Goal: Task Accomplishment & Management: Manage account settings

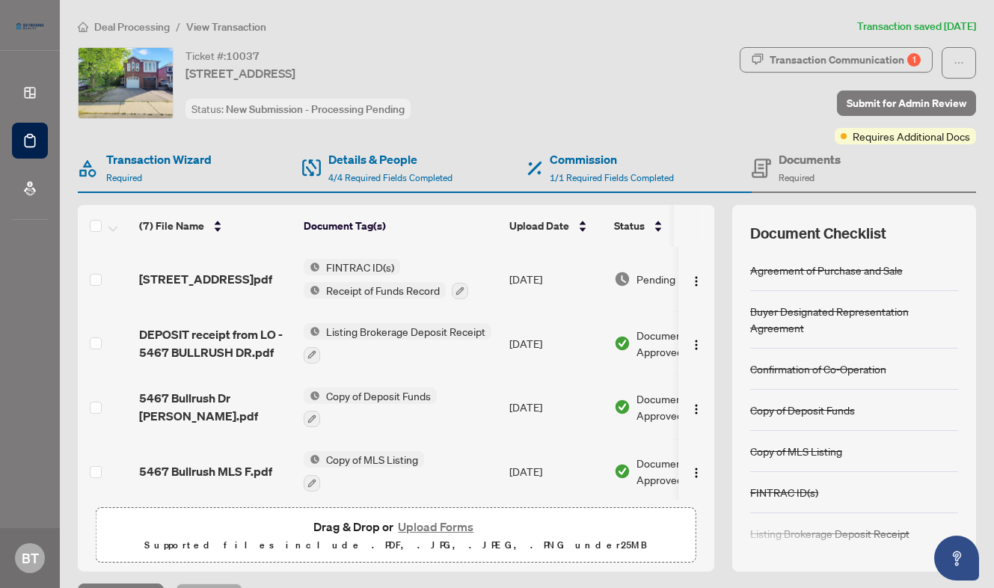
click at [147, 31] on span "Deal Processing" at bounding box center [132, 26] width 76 height 13
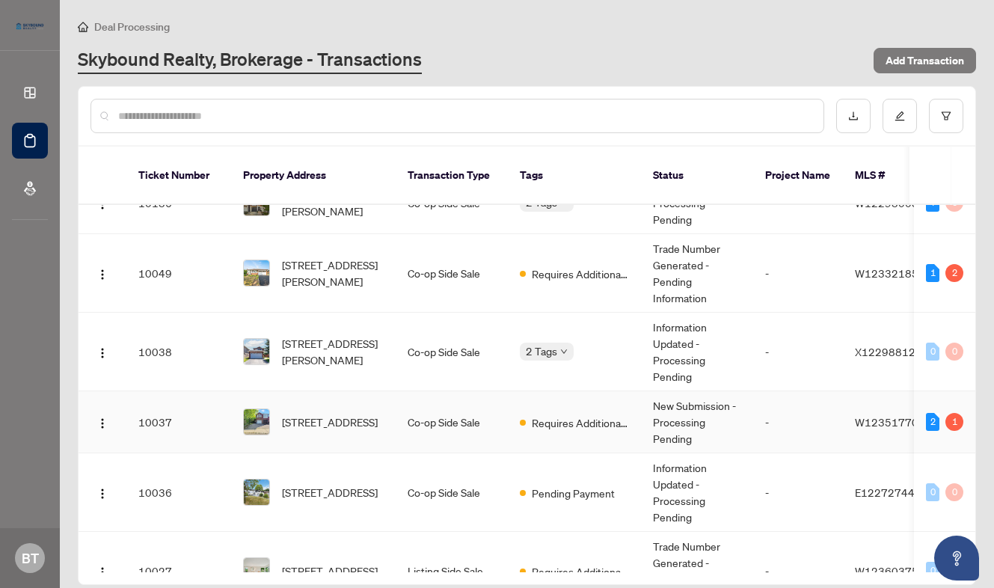
scroll to position [76, 0]
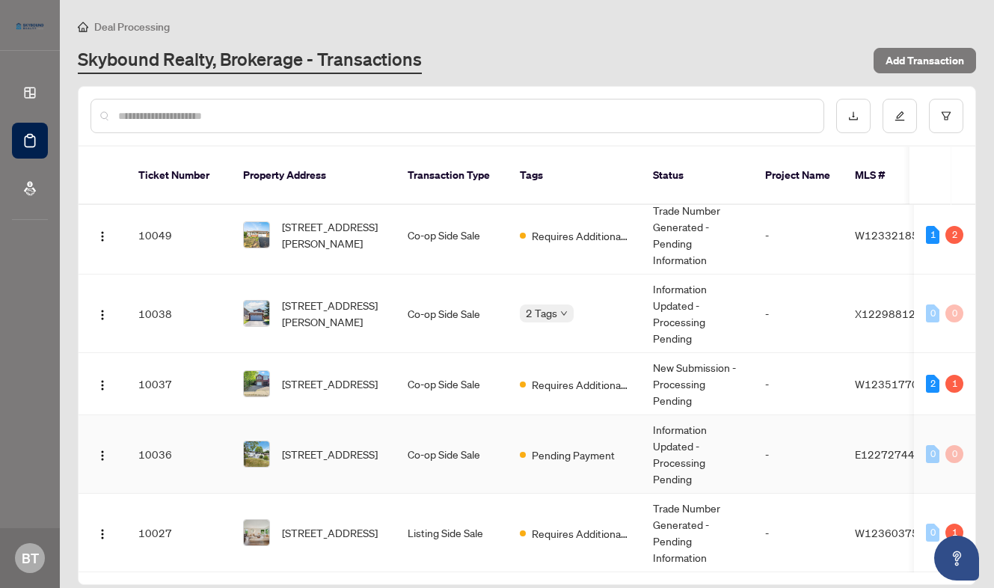
click at [442, 415] on td "Co-op Side Sale" at bounding box center [451, 454] width 112 height 78
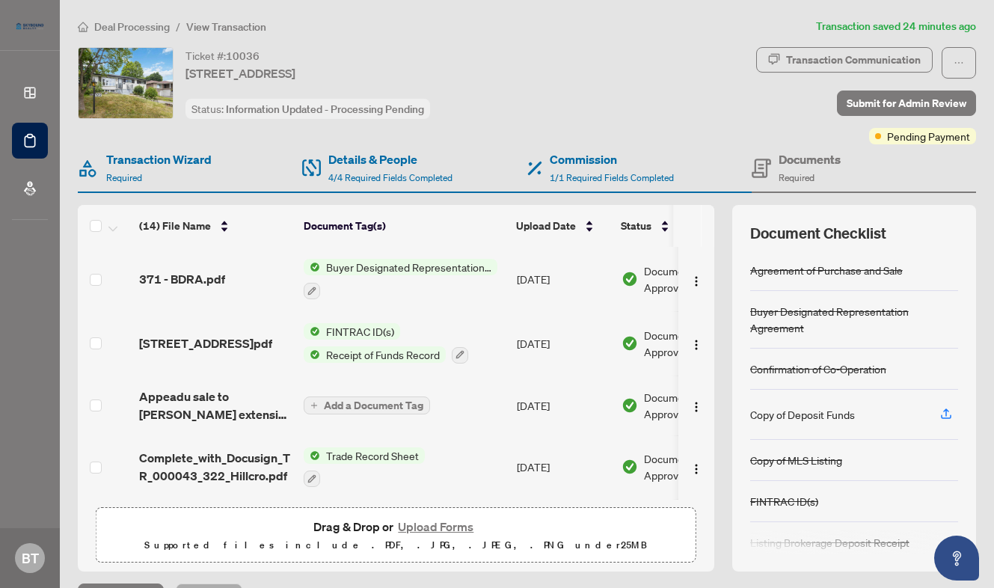
click at [142, 21] on span "Deal Processing" at bounding box center [132, 26] width 76 height 13
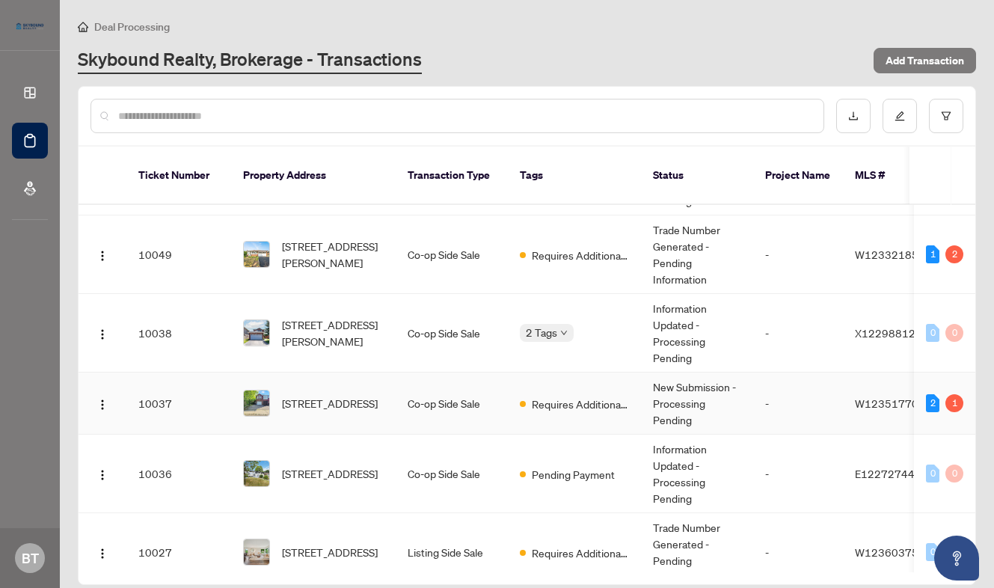
scroll to position [76, 0]
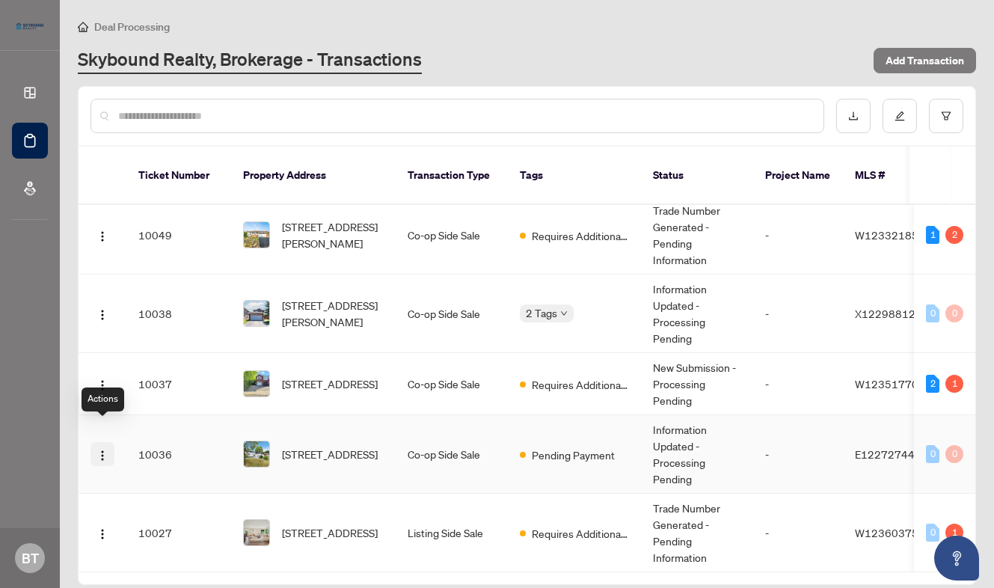
click at [96, 446] on span "button" at bounding box center [102, 454] width 12 height 16
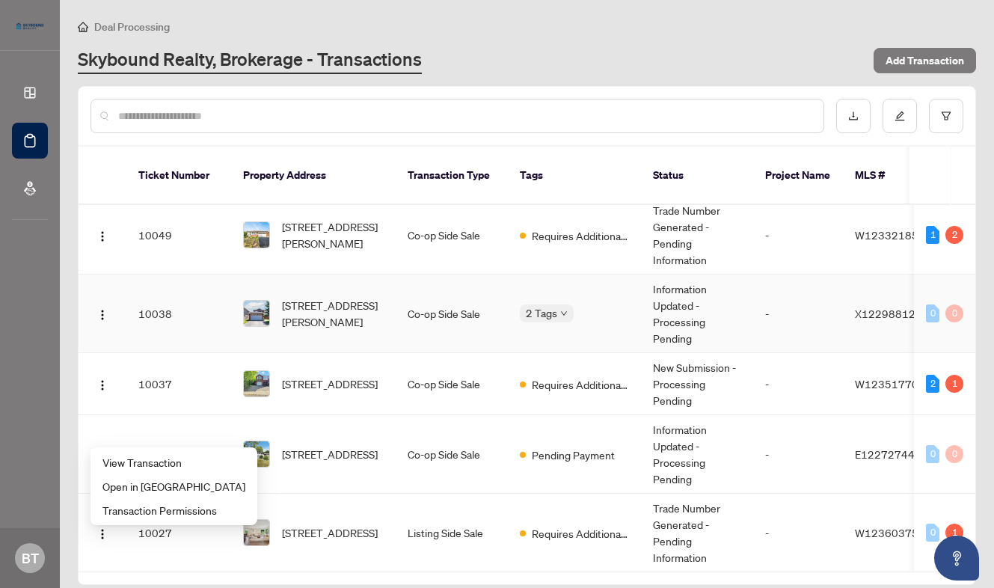
scroll to position [0, 0]
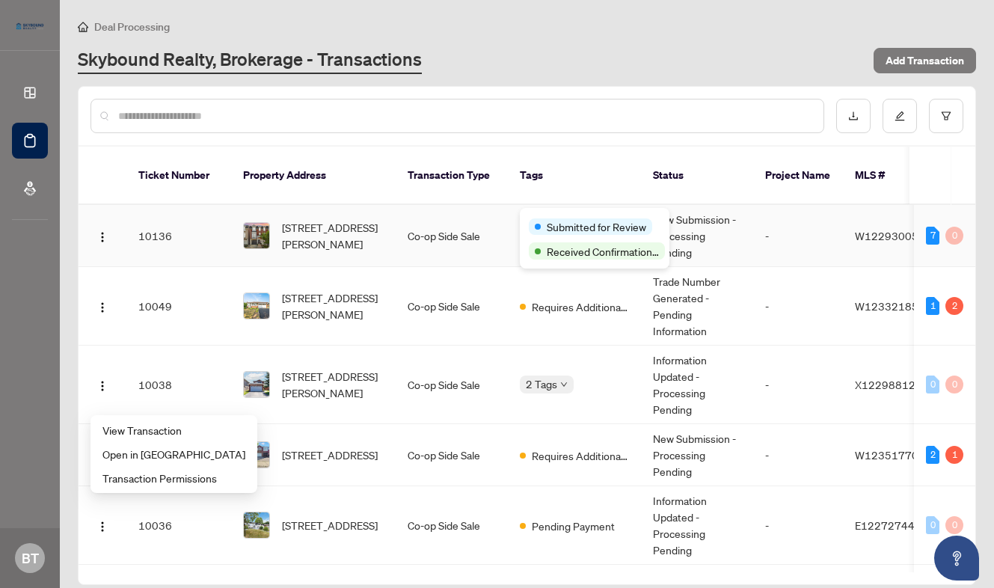
click at [549, 227] on span "Submitted for Review" at bounding box center [595, 226] width 99 height 16
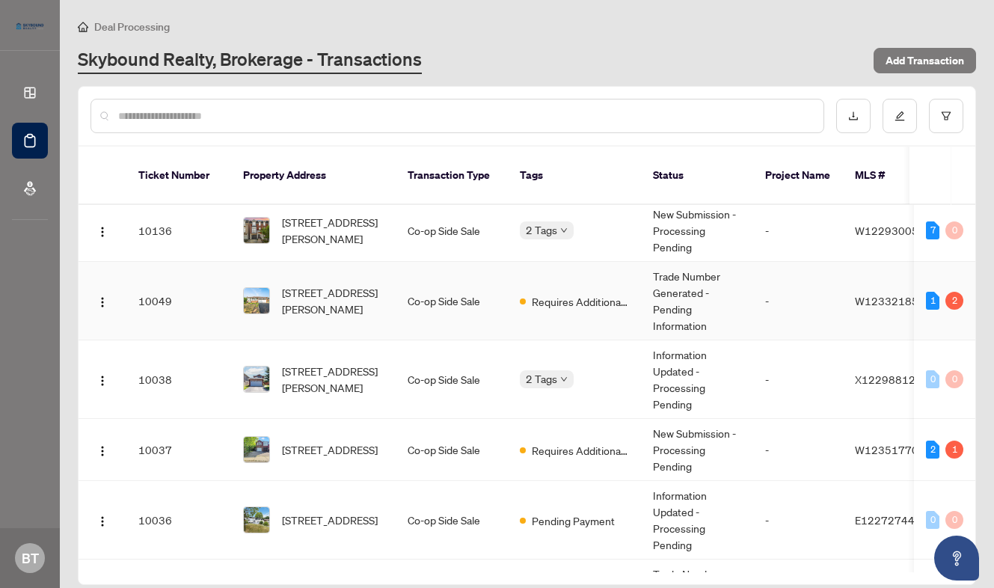
scroll to position [6, 0]
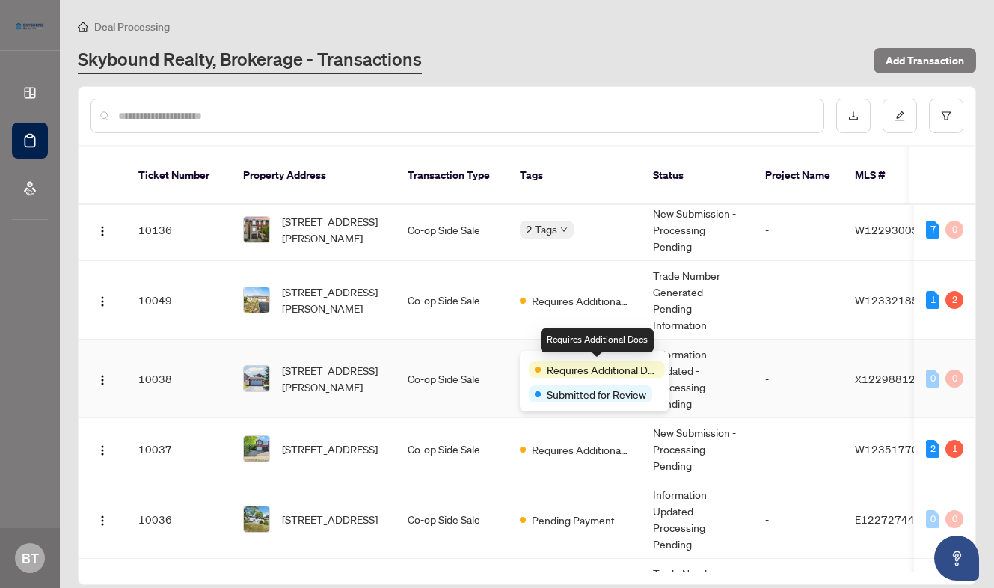
click at [551, 363] on span "Requires Additional Docs" at bounding box center [602, 369] width 112 height 16
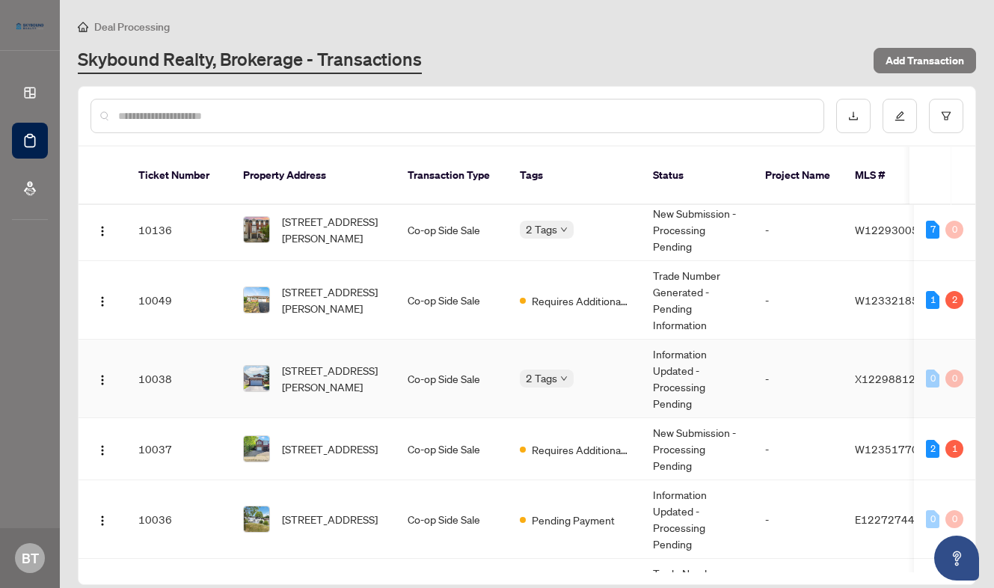
click at [426, 360] on td "Co-op Side Sale" at bounding box center [451, 378] width 112 height 78
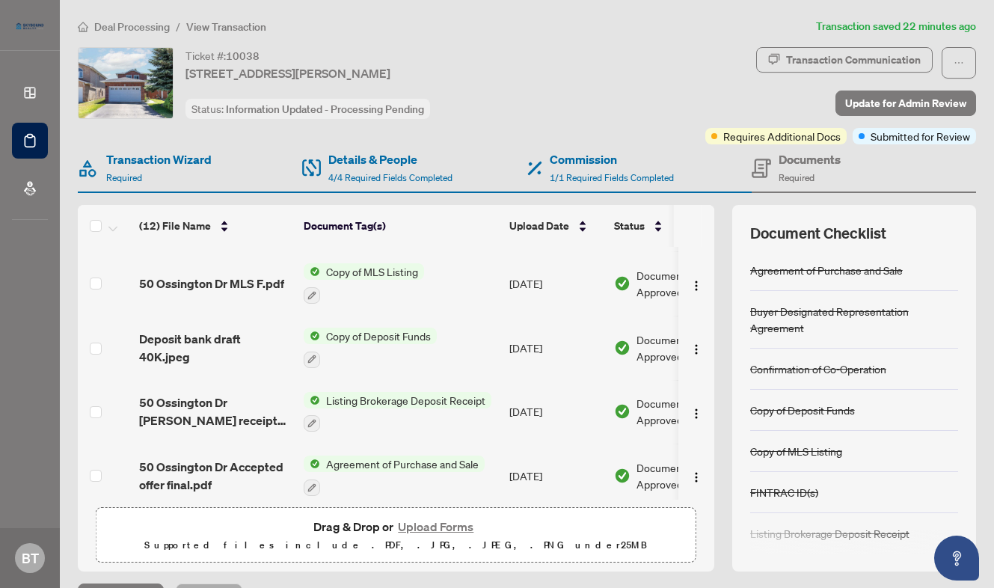
scroll to position [513, 0]
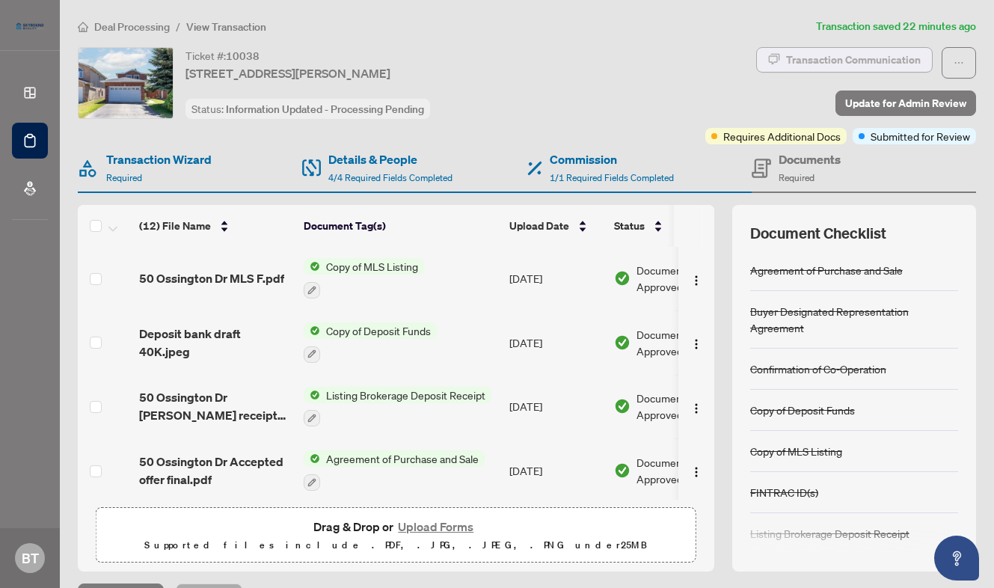
click at [858, 54] on div "Transaction Communication" at bounding box center [853, 60] width 135 height 24
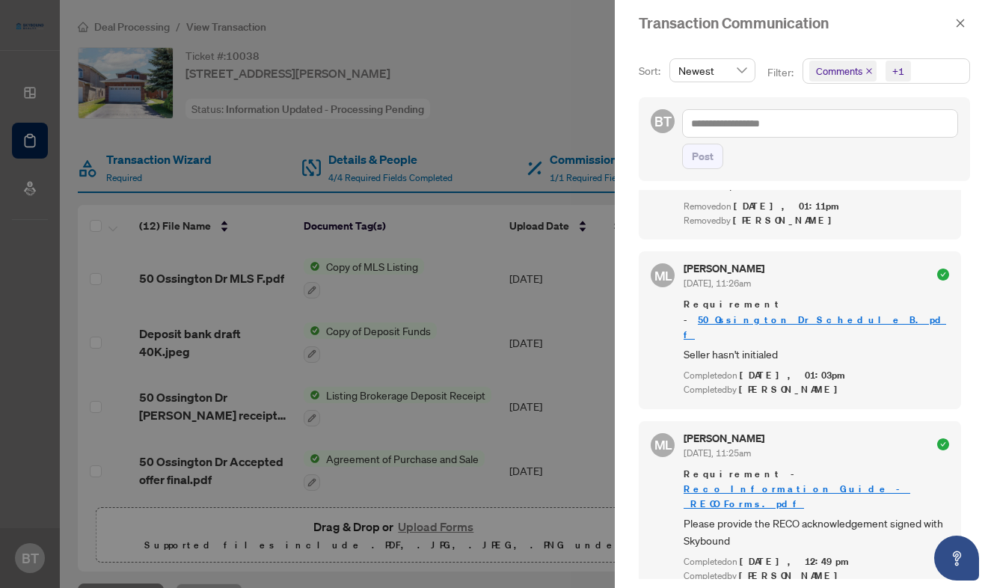
scroll to position [1269, 0]
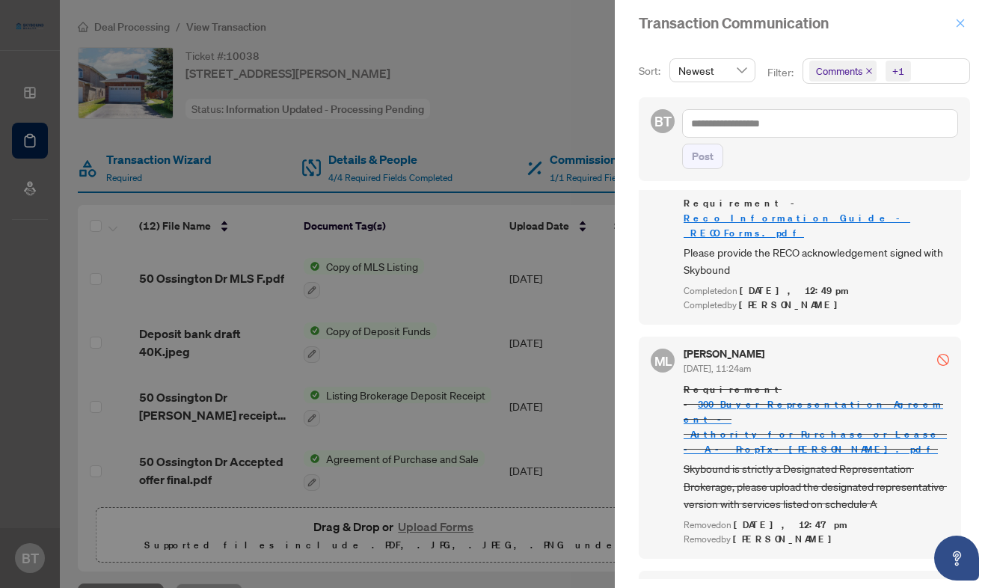
click at [955, 24] on icon "close" at bounding box center [960, 23] width 10 height 10
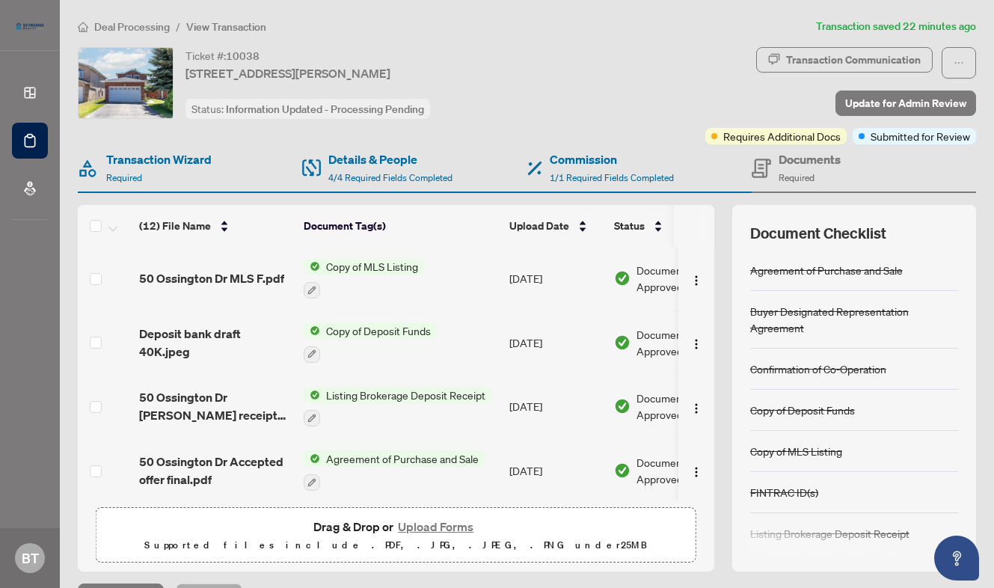
click at [139, 26] on span "Deal Processing" at bounding box center [132, 26] width 76 height 13
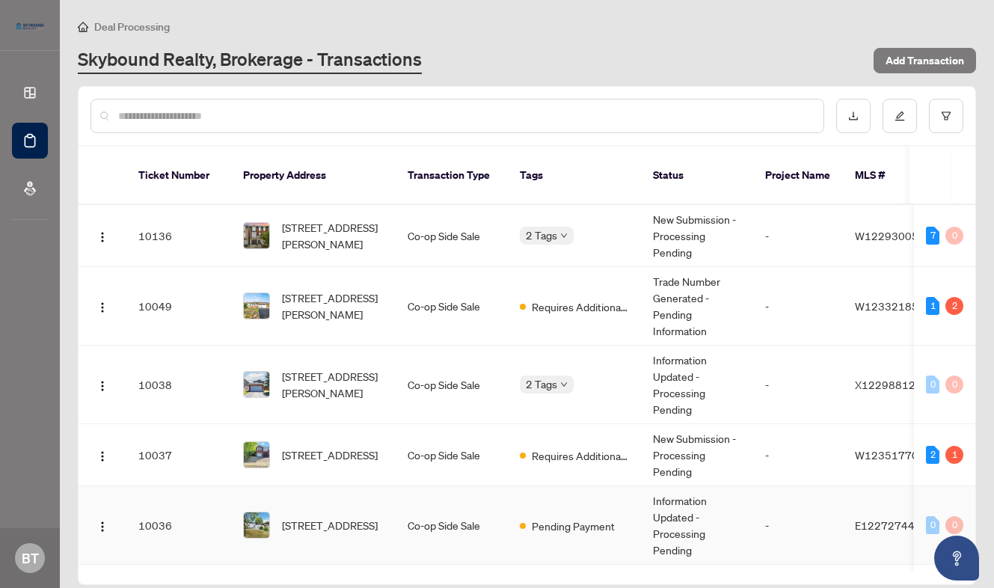
scroll to position [76, 0]
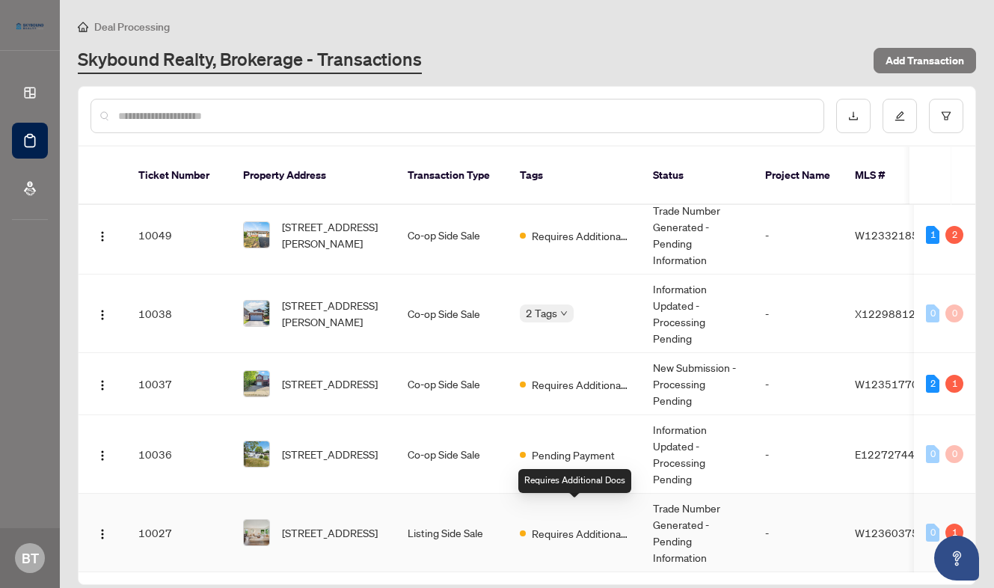
click at [538, 525] on span "Requires Additional Docs" at bounding box center [580, 533] width 97 height 16
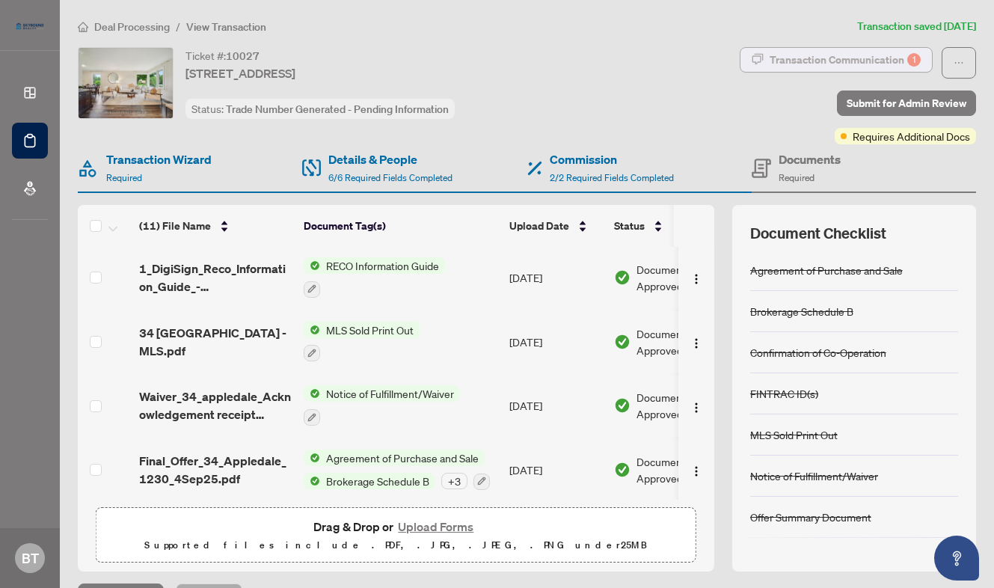
click at [829, 54] on div "Transaction Communication 1" at bounding box center [844, 60] width 151 height 24
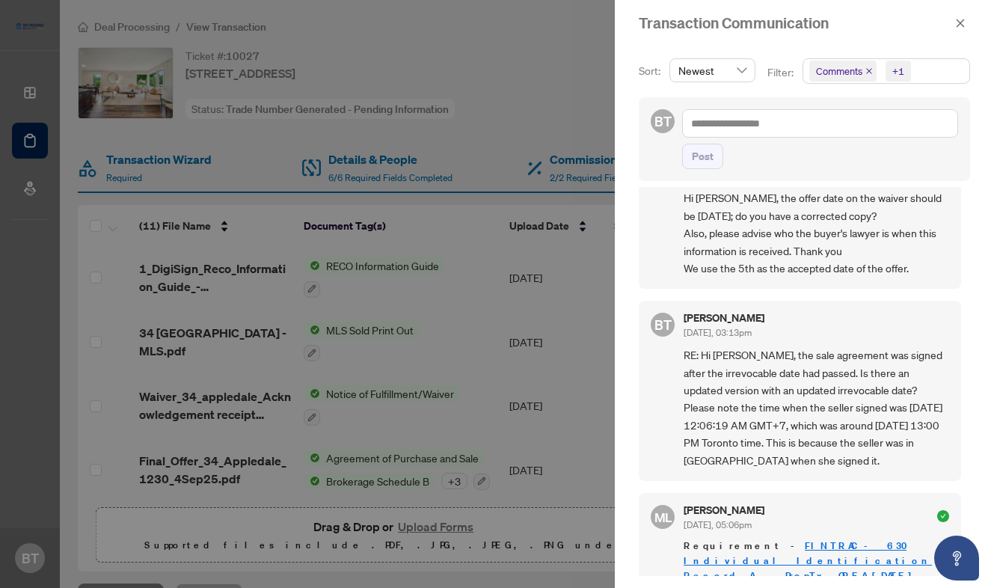
scroll to position [34, 0]
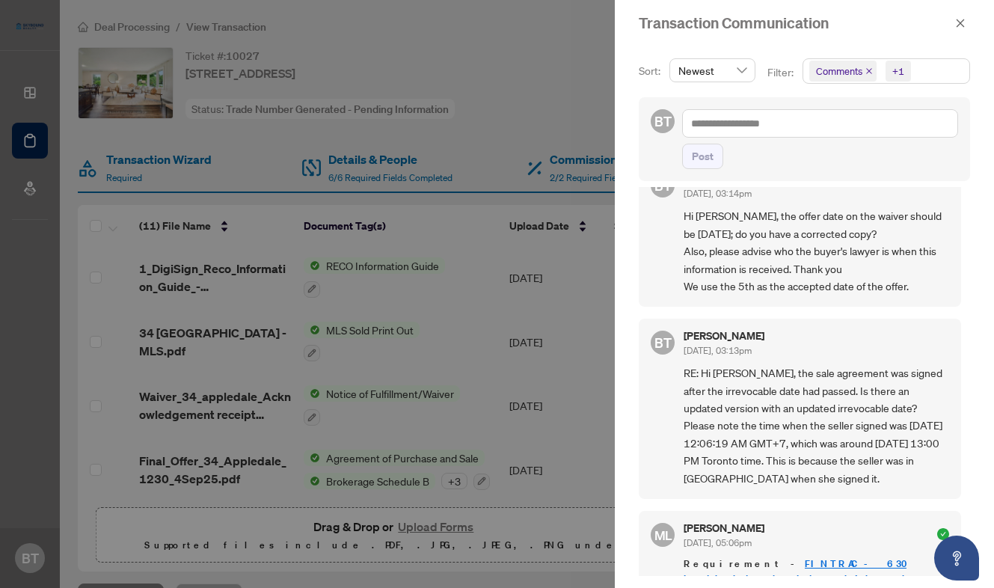
click at [526, 424] on div at bounding box center [497, 294] width 994 height 588
click at [963, 23] on icon "close" at bounding box center [960, 23] width 10 height 10
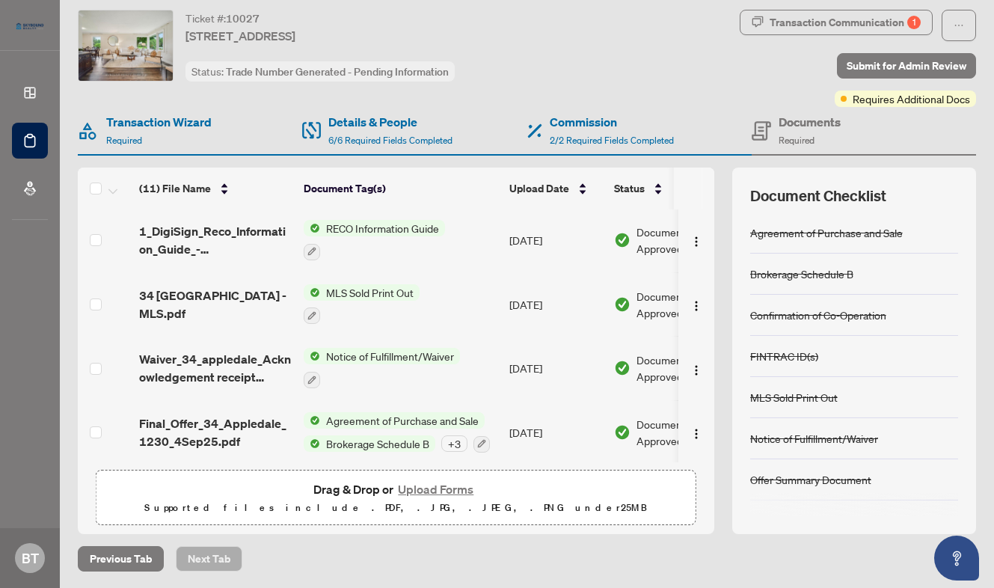
scroll to position [0, 0]
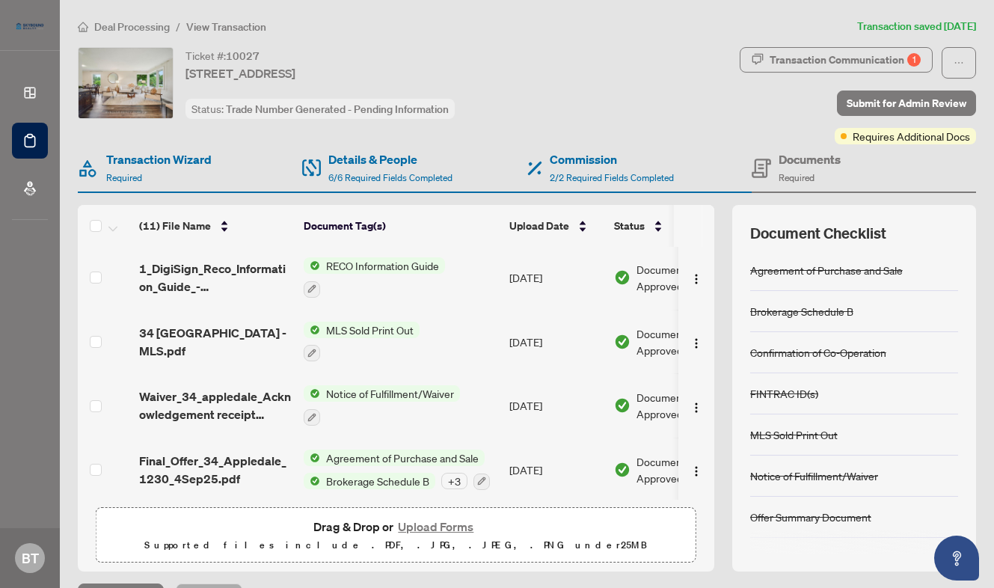
click at [159, 28] on span "Deal Processing" at bounding box center [132, 26] width 76 height 13
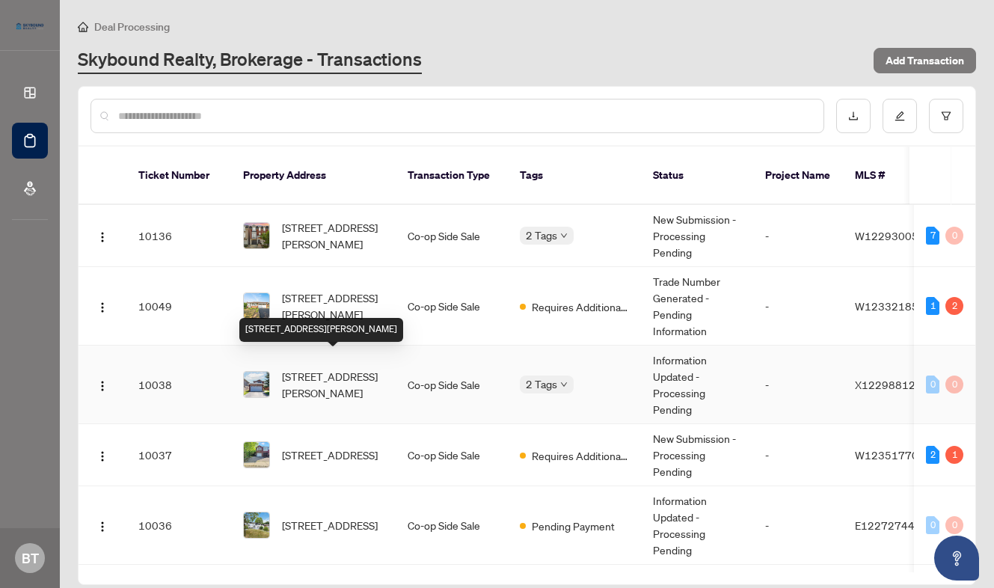
click at [321, 376] on span "[STREET_ADDRESS][PERSON_NAME]" at bounding box center [333, 384] width 102 height 33
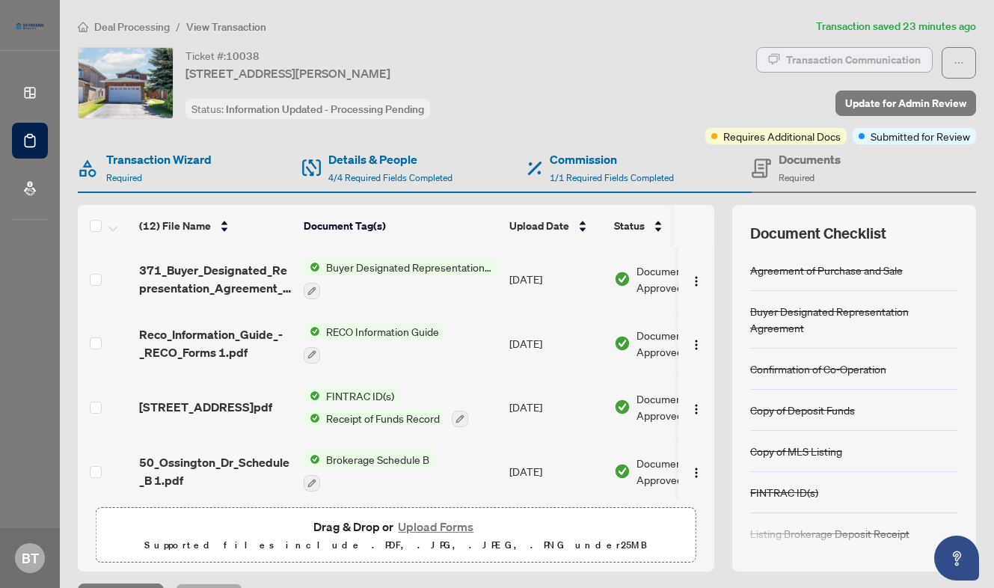
click at [855, 58] on div "Transaction Communication" at bounding box center [853, 60] width 135 height 24
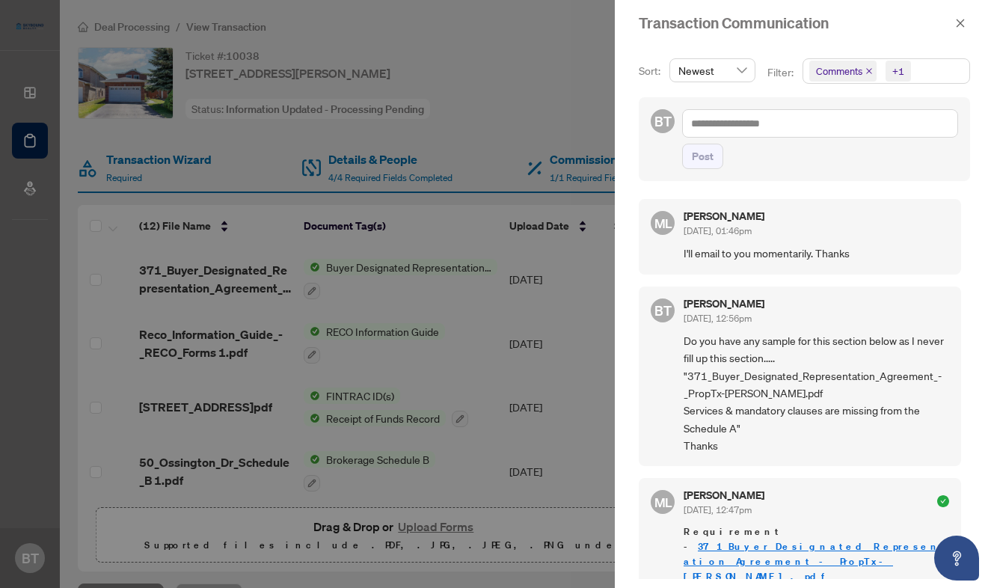
click at [490, 333] on div at bounding box center [497, 294] width 994 height 588
click at [961, 19] on icon "close" at bounding box center [960, 23] width 10 height 10
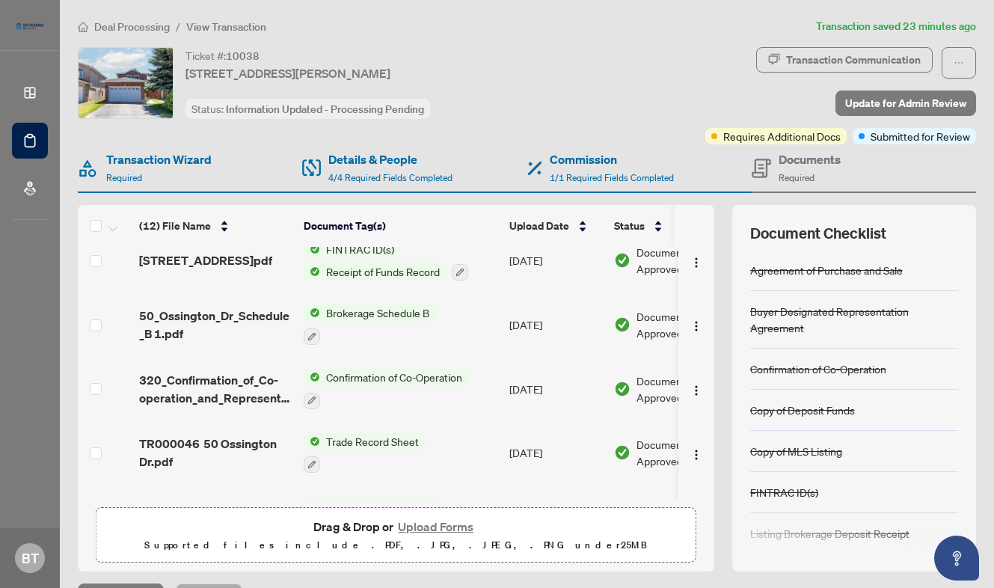
scroll to position [171, 0]
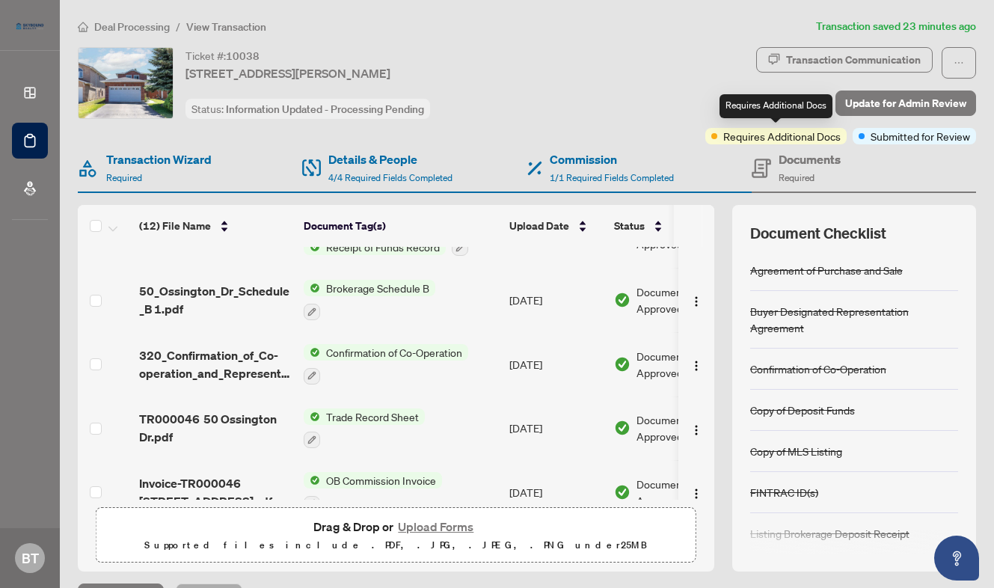
click at [758, 141] on span "Requires Additional Docs" at bounding box center [781, 136] width 117 height 16
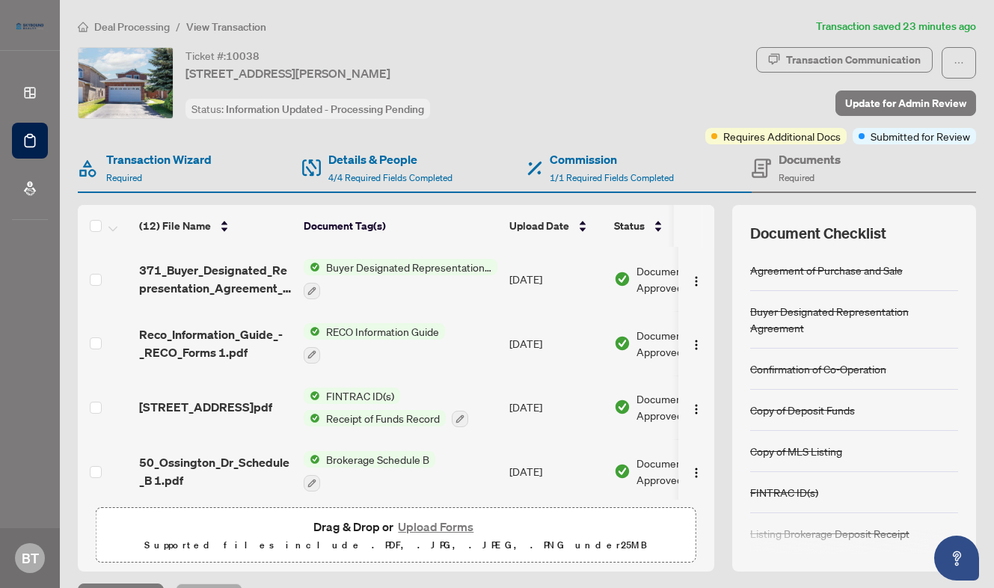
scroll to position [138, 0]
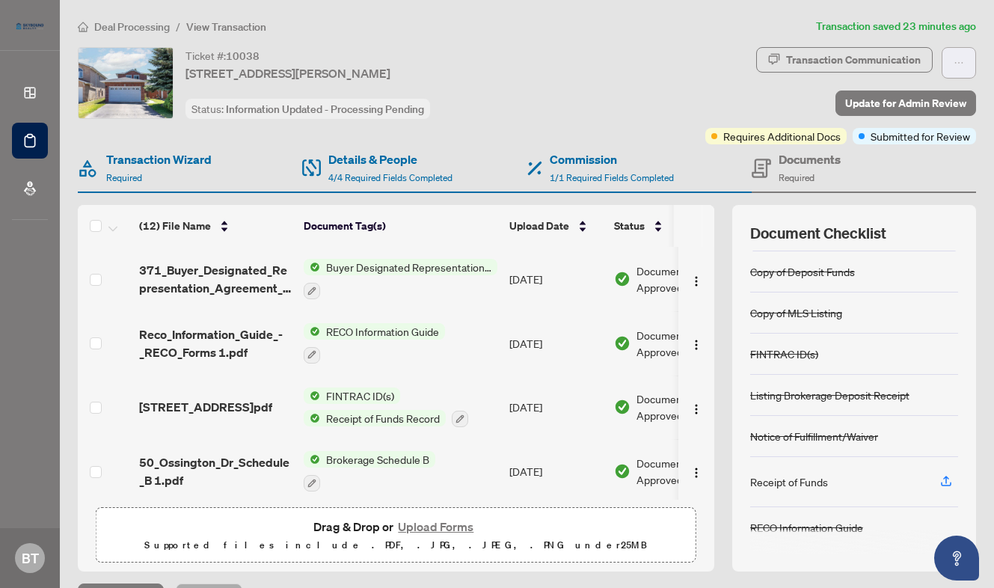
click at [960, 58] on icon "ellipsis" at bounding box center [958, 63] width 10 height 10
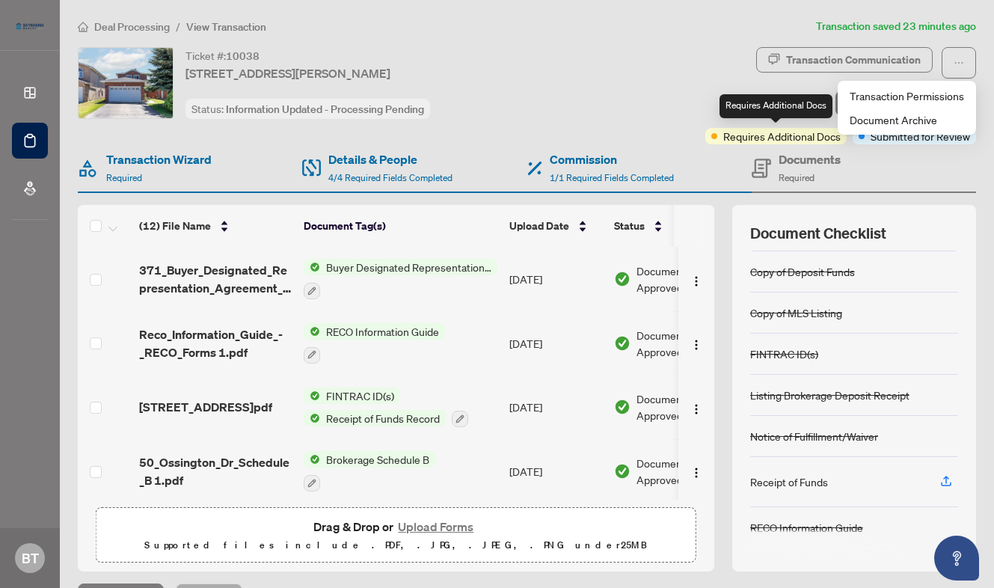
click at [786, 138] on span "Requires Additional Docs" at bounding box center [781, 136] width 117 height 16
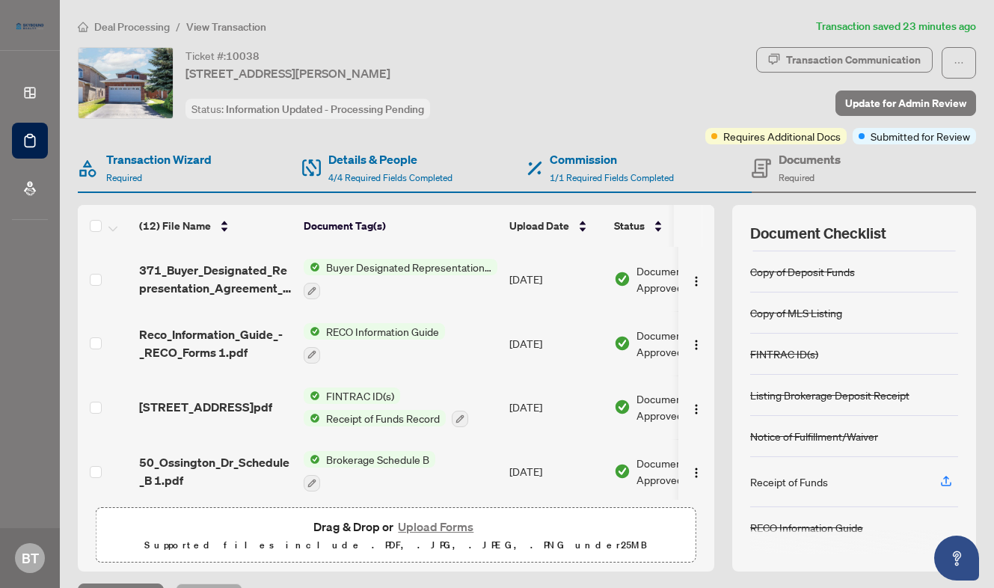
click at [808, 169] on div "Documents Required" at bounding box center [809, 167] width 62 height 35
click at [632, 172] on span "1/1 Required Fields Completed" at bounding box center [611, 177] width 124 height 11
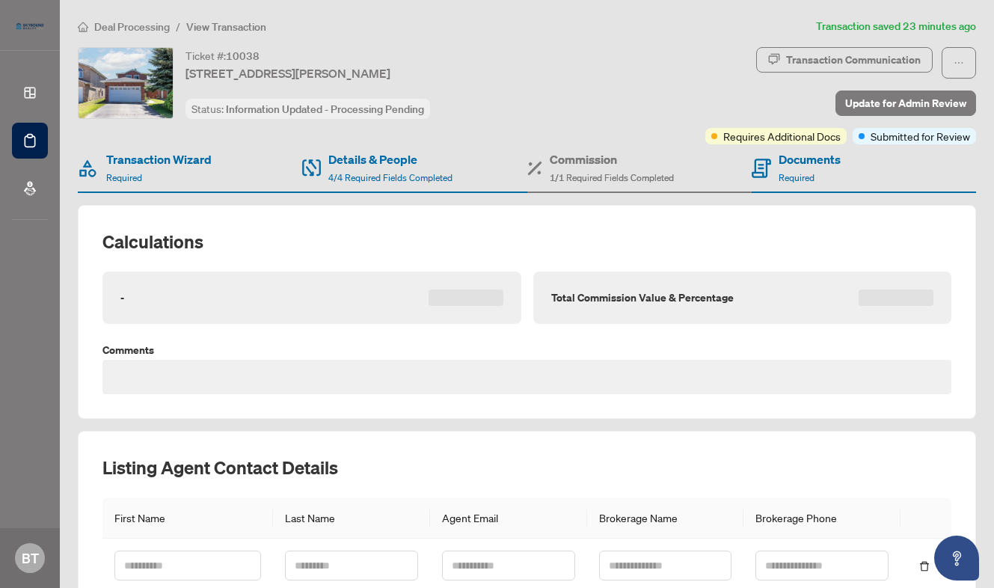
type textarea "**********"
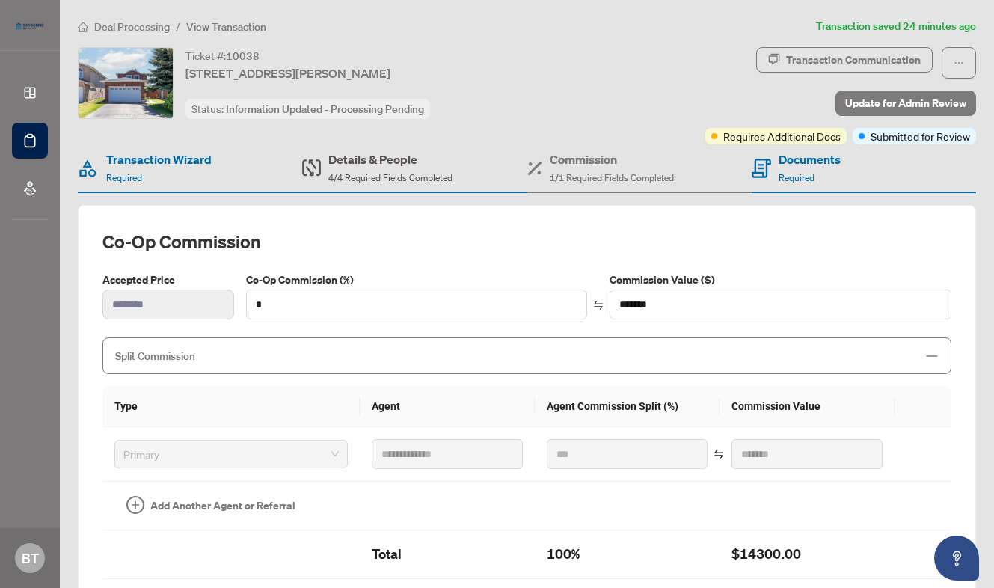
click at [385, 175] on span "4/4 Required Fields Completed" at bounding box center [390, 177] width 124 height 11
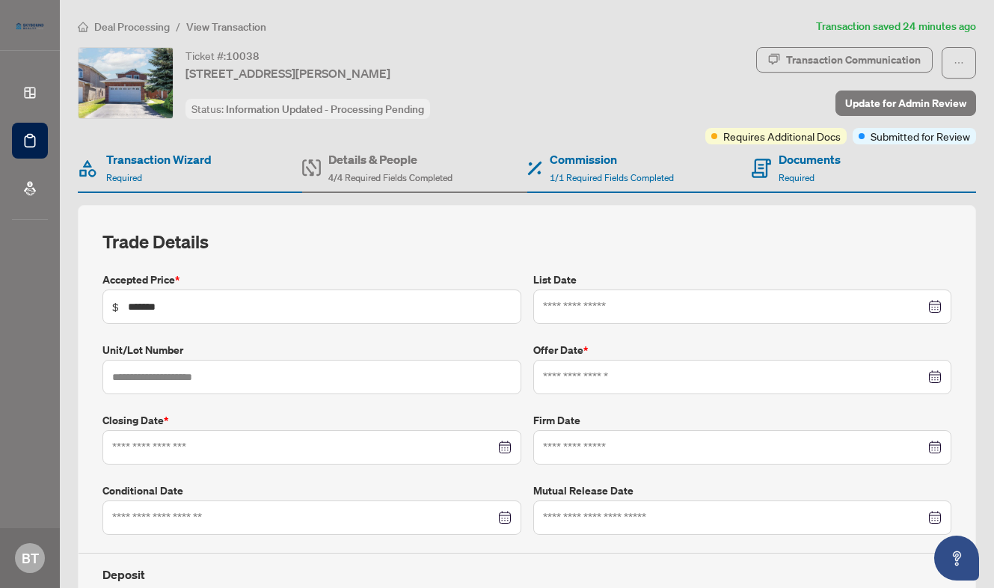
type input "**********"
click at [130, 20] on span "Deal Processing" at bounding box center [132, 26] width 76 height 13
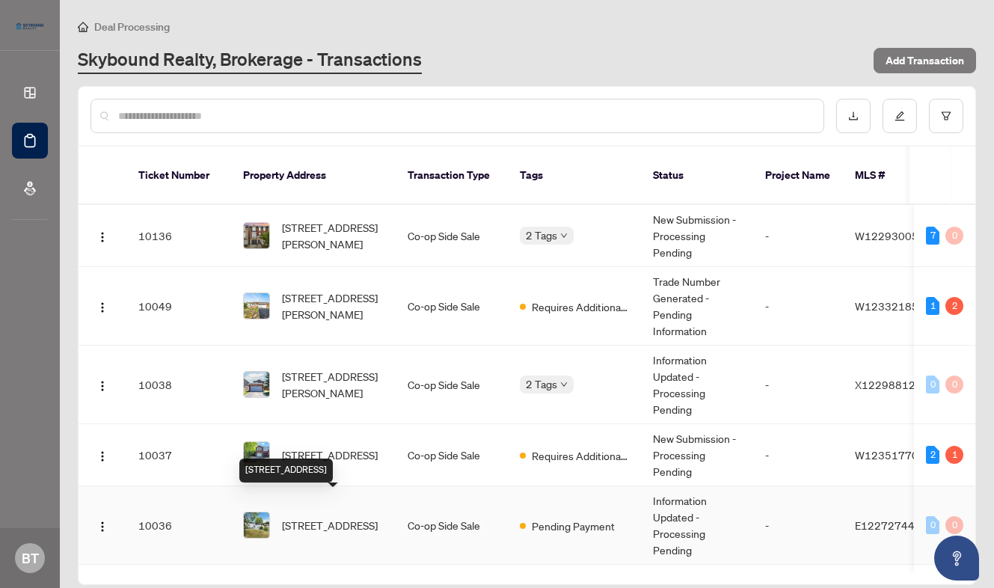
click at [320, 522] on span "[STREET_ADDRESS]" at bounding box center [330, 525] width 96 height 16
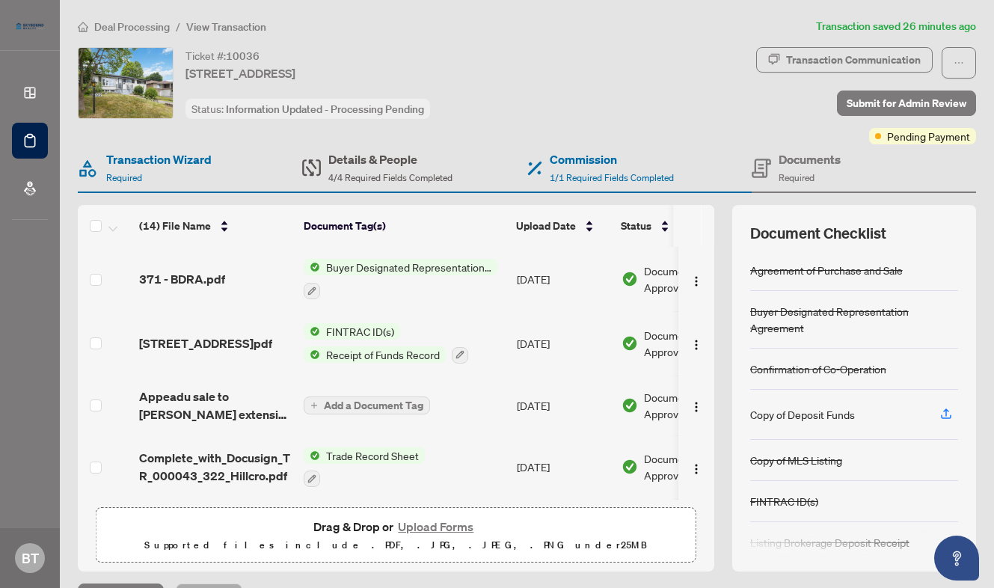
click at [354, 174] on span "4/4 Required Fields Completed" at bounding box center [390, 177] width 124 height 11
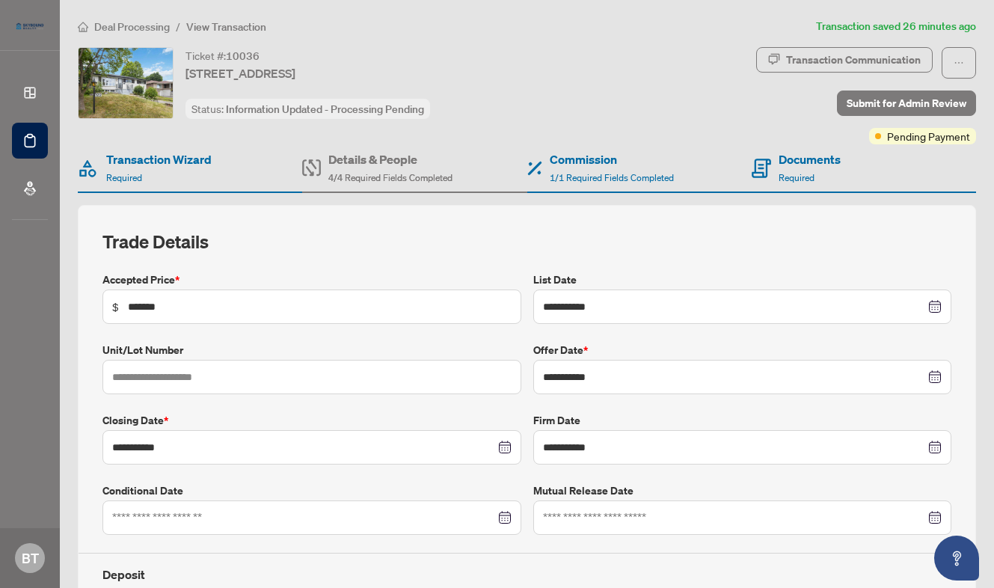
click at [144, 28] on span "Deal Processing" at bounding box center [132, 26] width 76 height 13
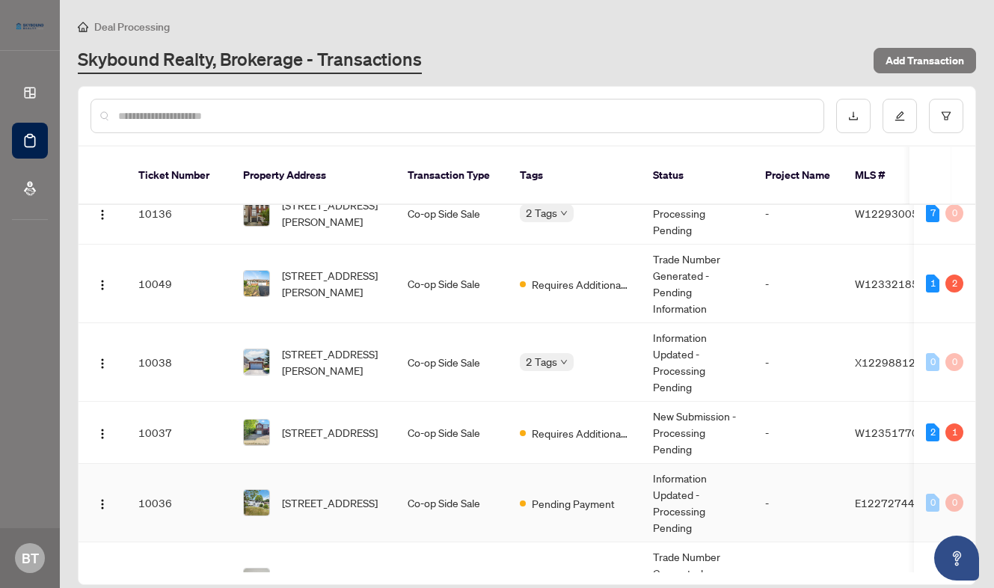
scroll to position [22, 0]
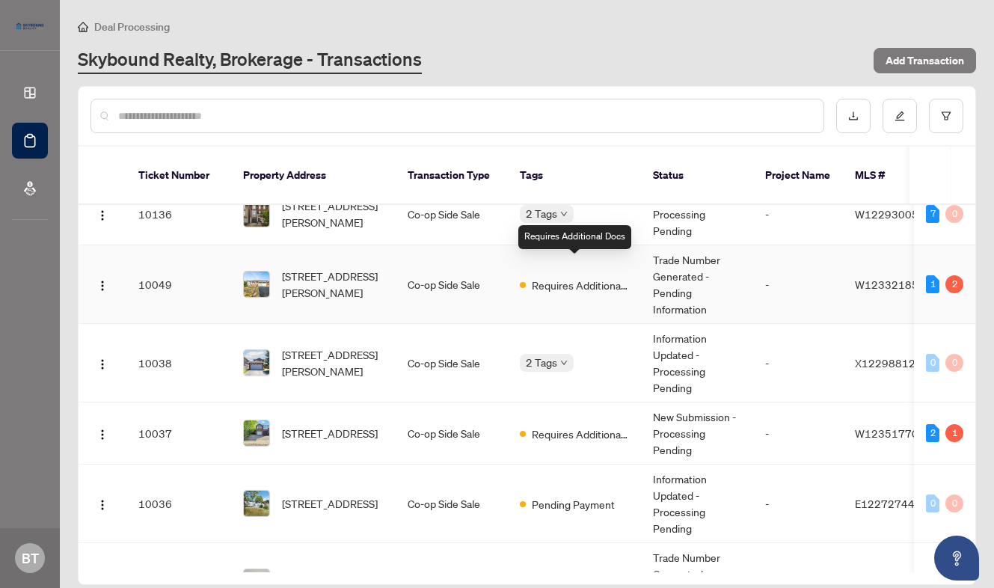
click at [558, 277] on span "Requires Additional Docs" at bounding box center [580, 285] width 97 height 16
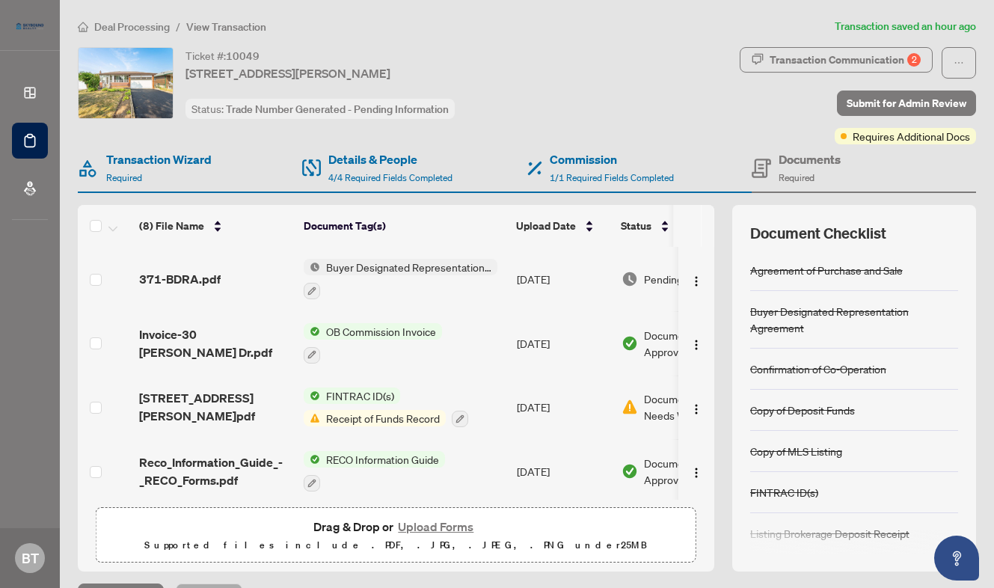
click at [136, 32] on span "Deal Processing" at bounding box center [132, 26] width 76 height 13
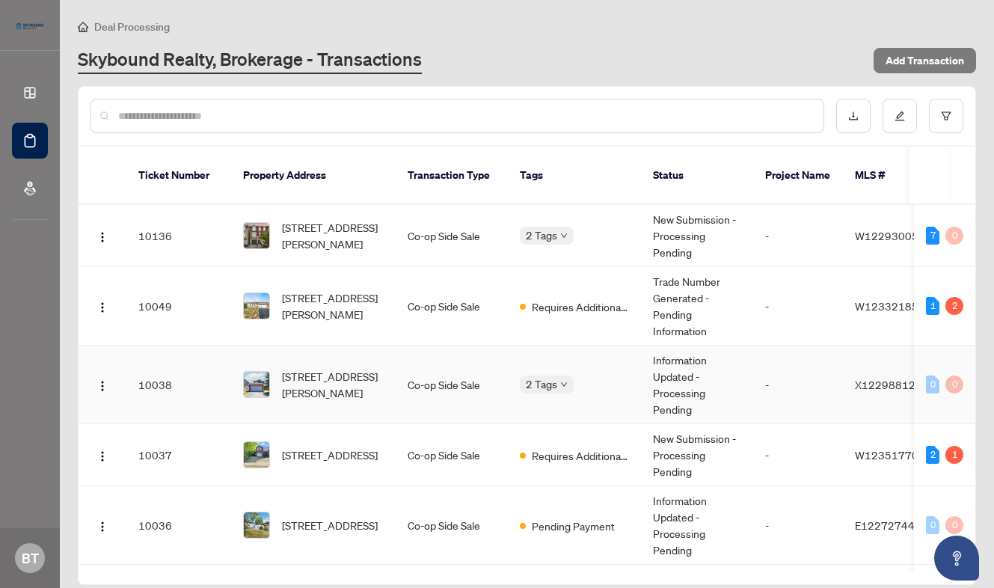
scroll to position [76, 0]
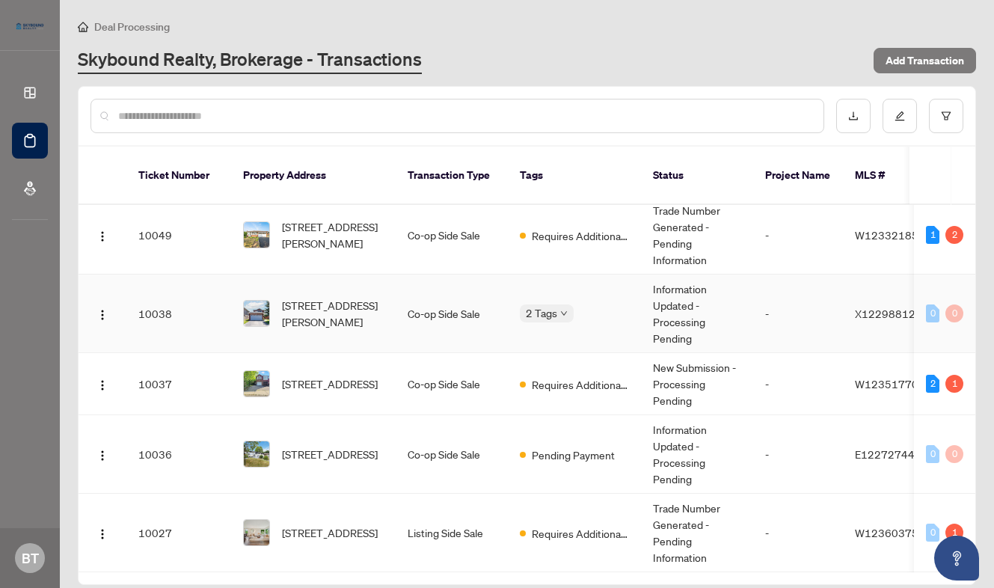
click at [516, 299] on td "2 Tags" at bounding box center [574, 313] width 133 height 78
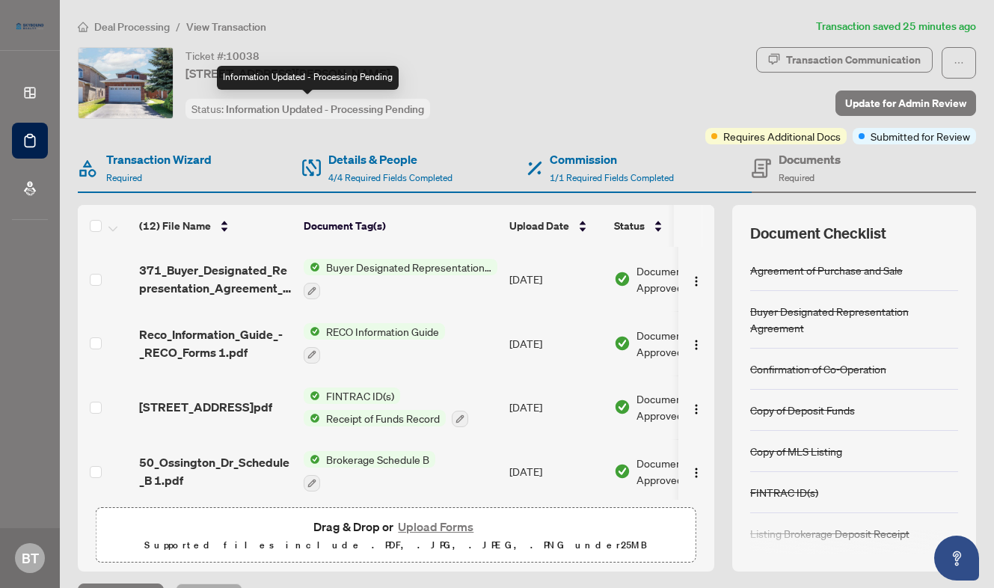
click at [312, 112] on span "Information Updated - Processing Pending" at bounding box center [325, 108] width 198 height 13
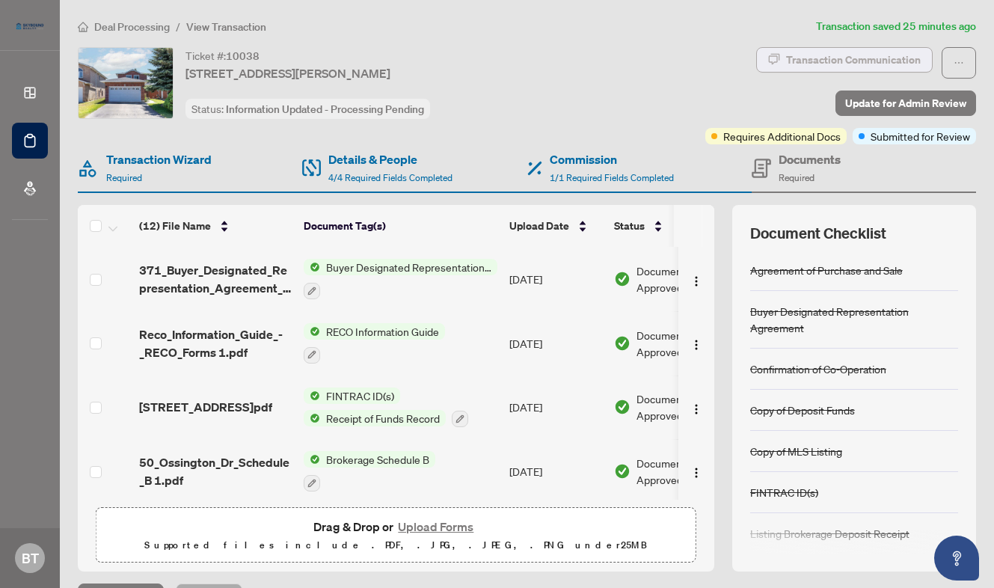
click at [824, 62] on div "Transaction Communication" at bounding box center [853, 60] width 135 height 24
type textarea "**********"
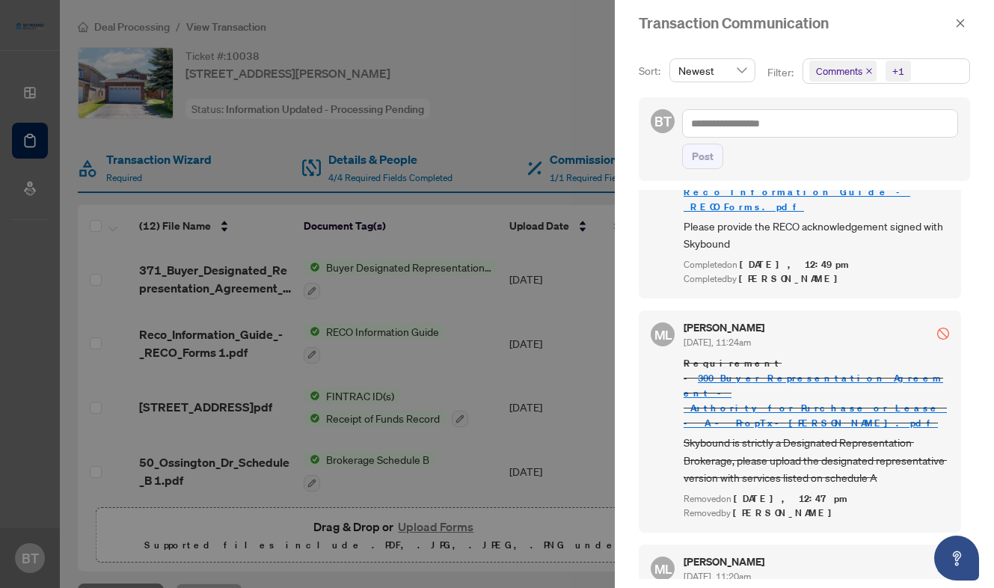
scroll to position [3, 0]
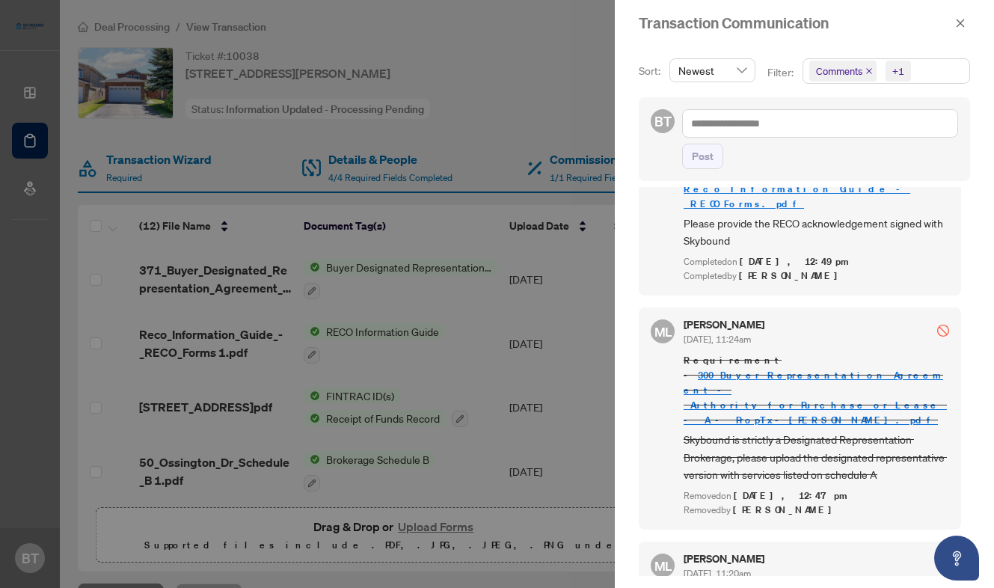
click at [402, 331] on div at bounding box center [497, 294] width 994 height 588
click at [147, 184] on div at bounding box center [497, 294] width 994 height 588
click at [417, 156] on div at bounding box center [497, 294] width 994 height 588
click at [952, 27] on button "button" at bounding box center [959, 23] width 19 height 18
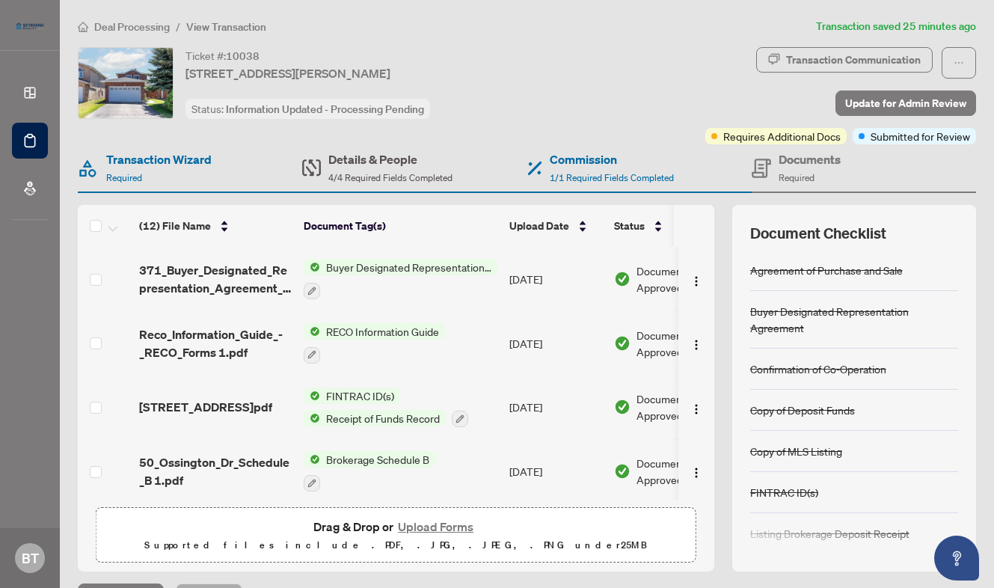
click at [384, 179] on span "4/4 Required Fields Completed" at bounding box center [390, 177] width 124 height 11
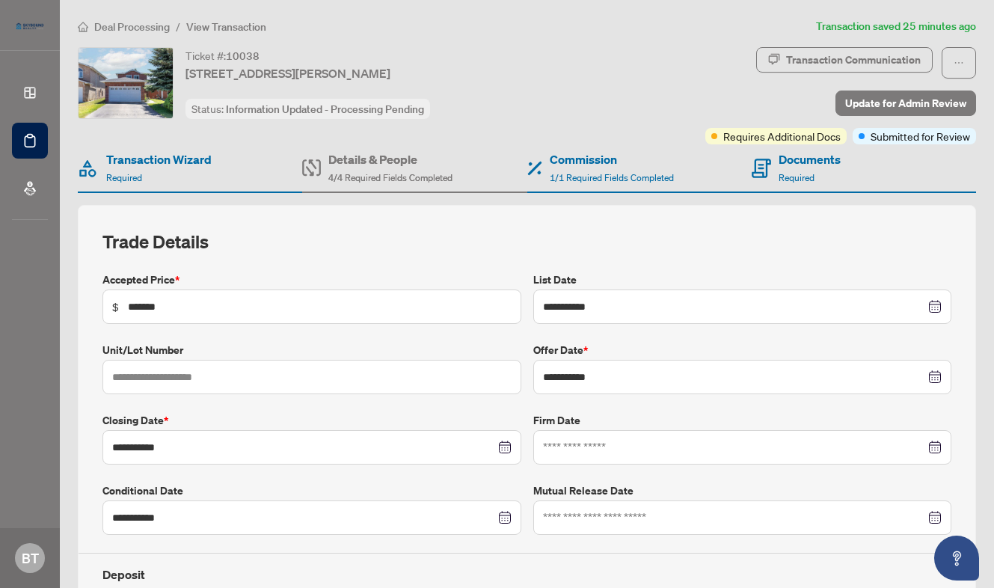
click at [126, 32] on span "Deal Processing" at bounding box center [132, 26] width 76 height 13
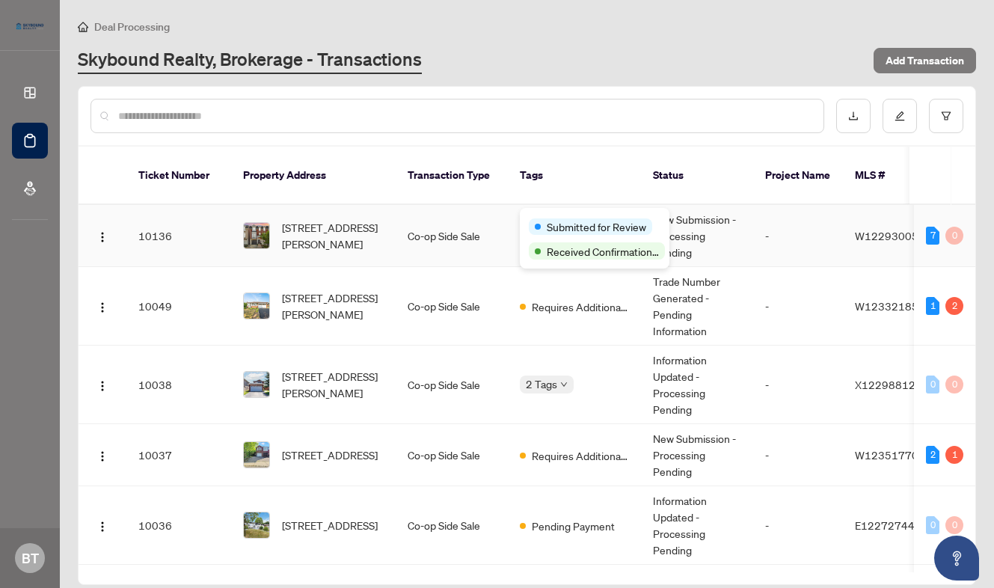
click at [552, 221] on span "Submitted for Review" at bounding box center [595, 226] width 99 height 16
